Goal: Navigation & Orientation: Find specific page/section

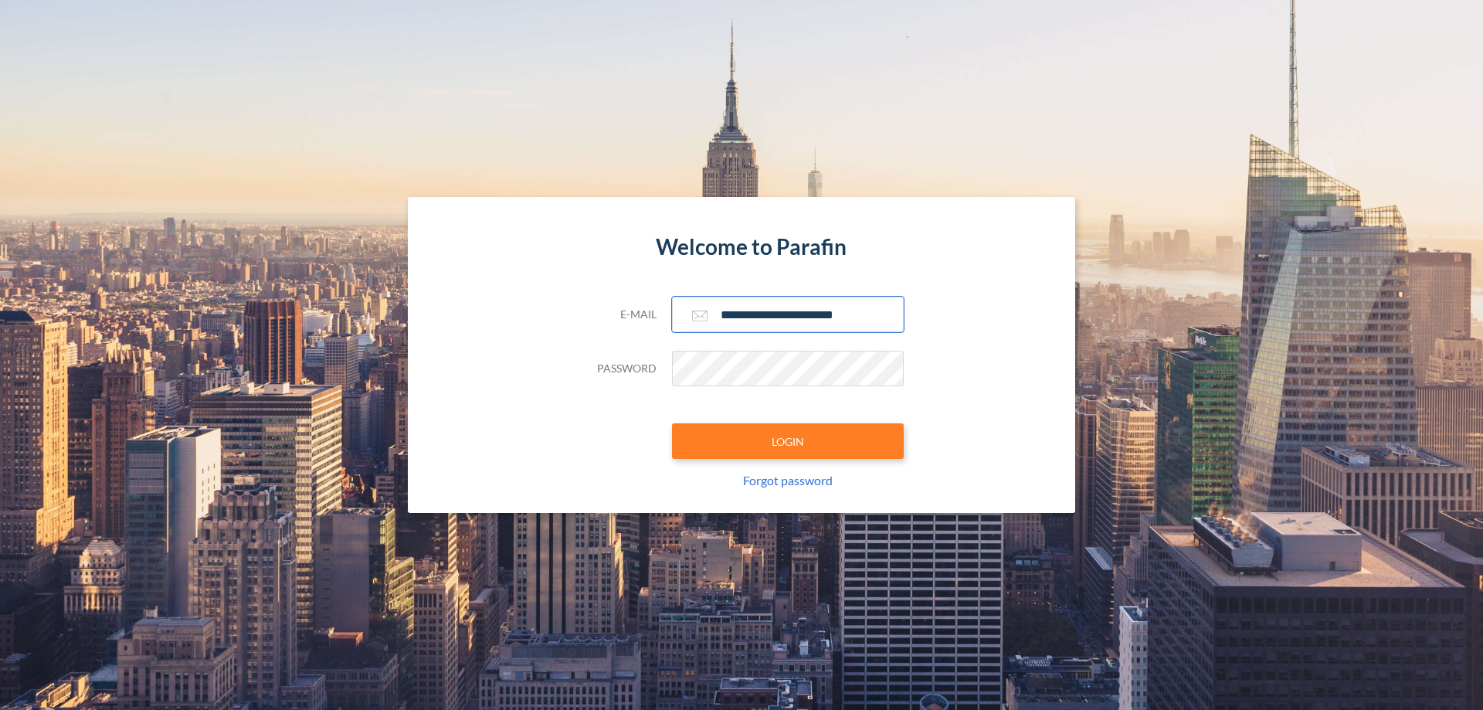
type input "**********"
click at [788, 441] on button "LOGIN" at bounding box center [788, 441] width 232 height 36
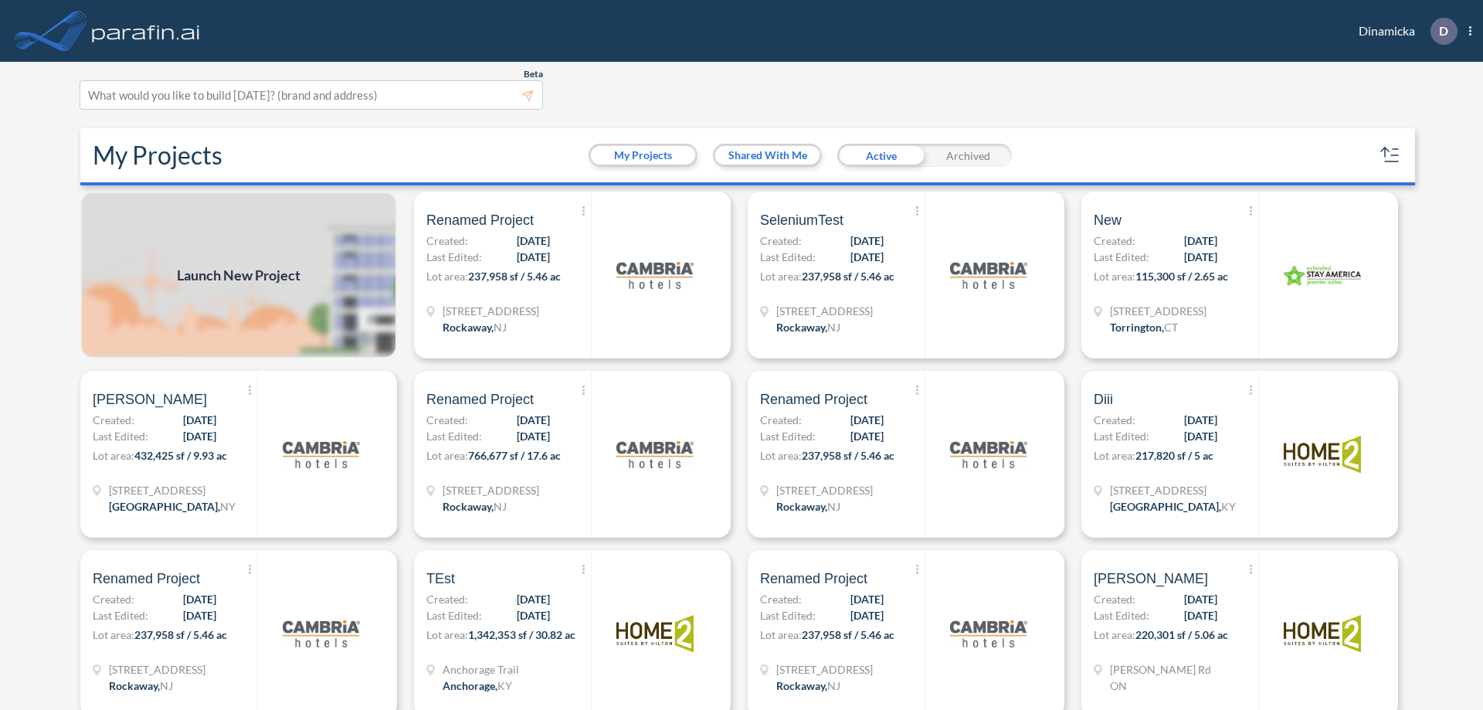
scroll to position [4, 0]
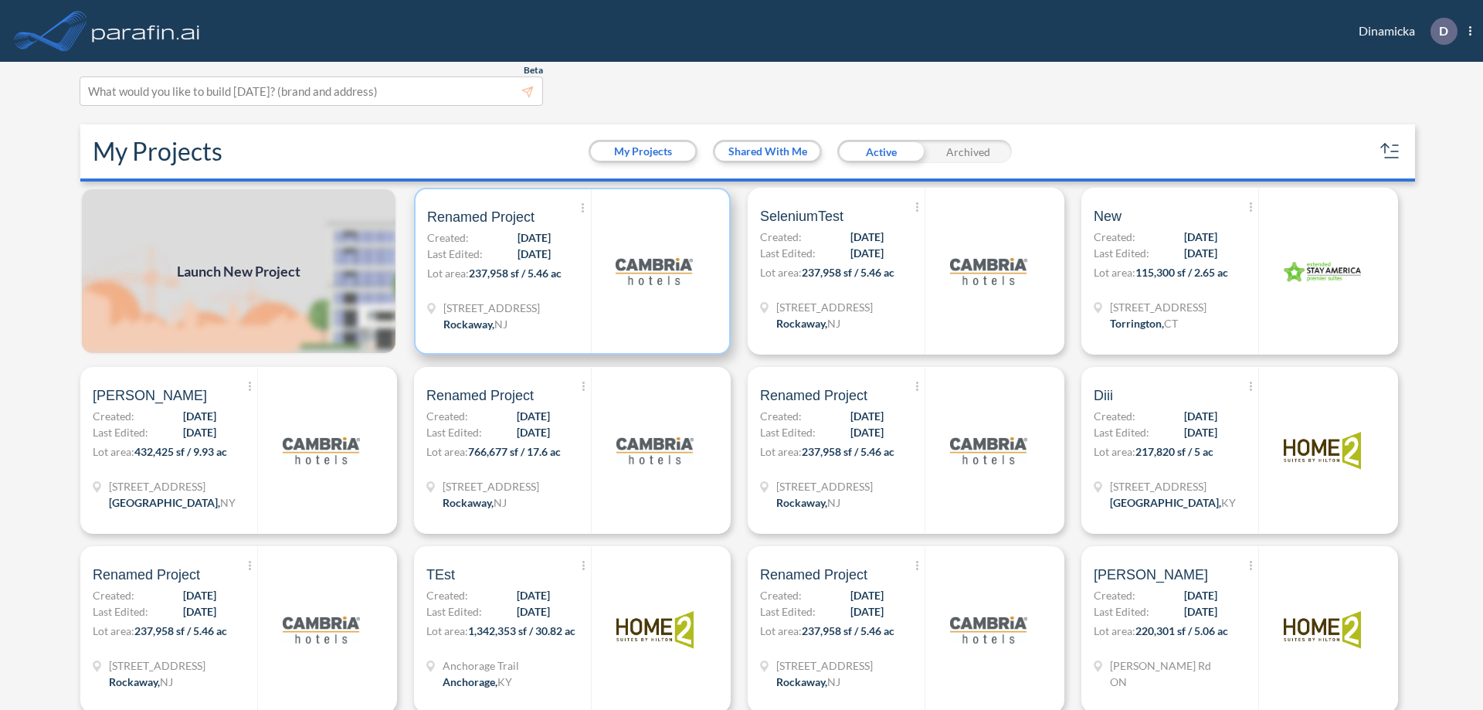
click at [569, 271] on p "Lot area: 237,958 sf / 5.46 ac" at bounding box center [509, 276] width 164 height 22
